Goal: Find specific page/section: Find specific page/section

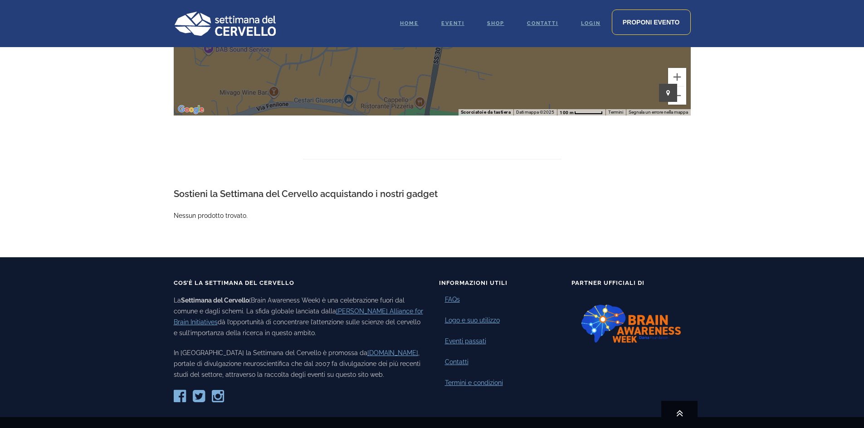
scroll to position [1301, 0]
click at [454, 21] on span "Eventi" at bounding box center [452, 23] width 23 height 6
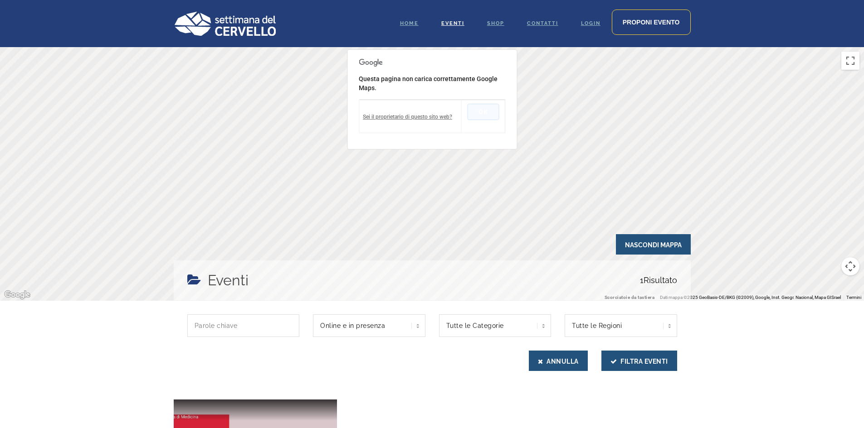
click at [488, 116] on button "OK" at bounding box center [483, 112] width 32 height 16
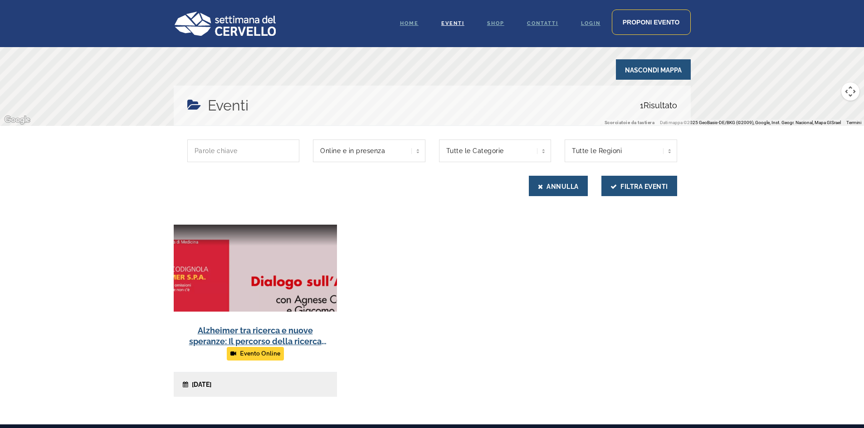
scroll to position [108, 0]
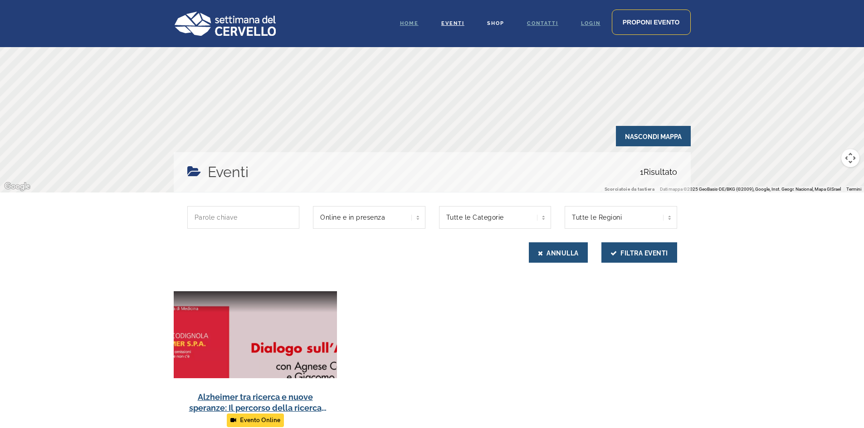
click at [497, 25] on span "Shop" at bounding box center [495, 23] width 17 height 6
